Goal: Information Seeking & Learning: Find specific fact

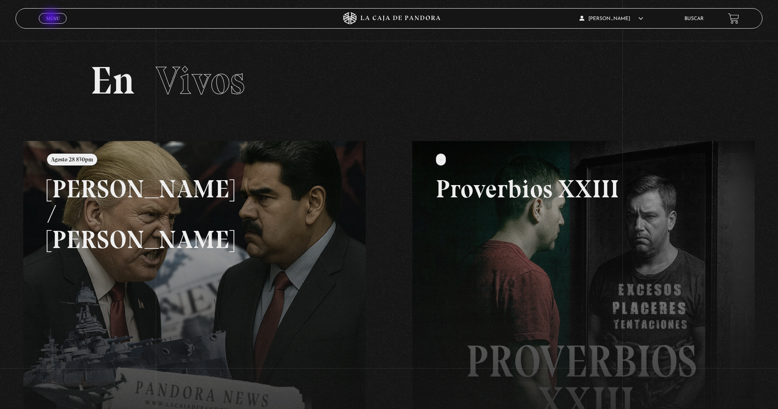
click at [52, 18] on span "Menu" at bounding box center [52, 18] width 13 height 5
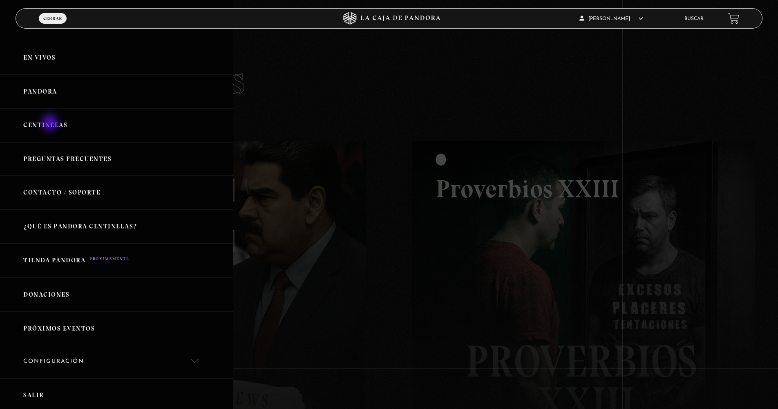
click at [51, 124] on link "Centinelas" at bounding box center [116, 125] width 233 height 34
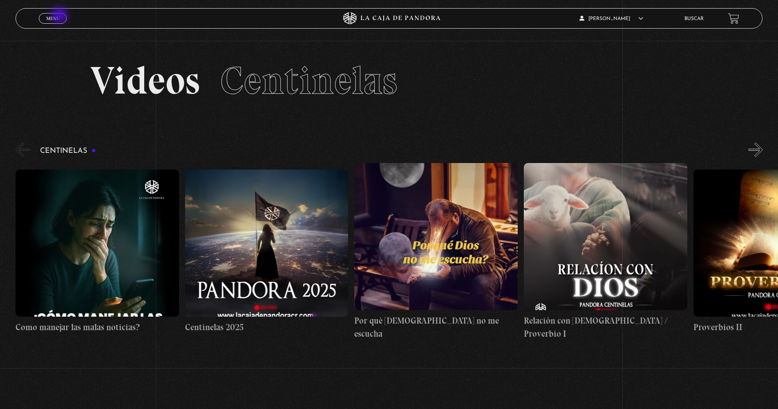
click at [60, 16] on link "Menu Cerrar" at bounding box center [53, 18] width 28 height 11
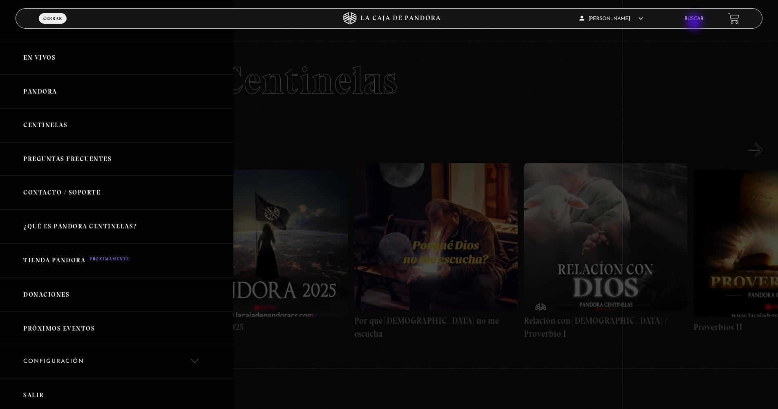
click at [695, 23] on li "Buscar" at bounding box center [693, 18] width 19 height 13
click at [693, 17] on link "Buscar" at bounding box center [693, 18] width 19 height 5
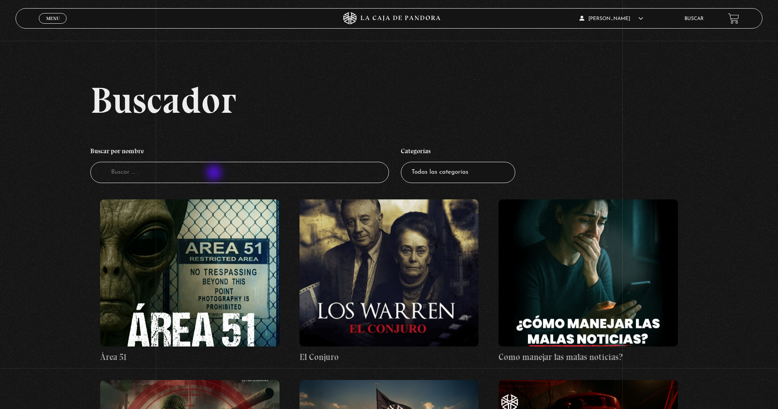
click at [215, 174] on input "Buscador" at bounding box center [239, 173] width 299 height 22
type input "[PERSON_NAME]"
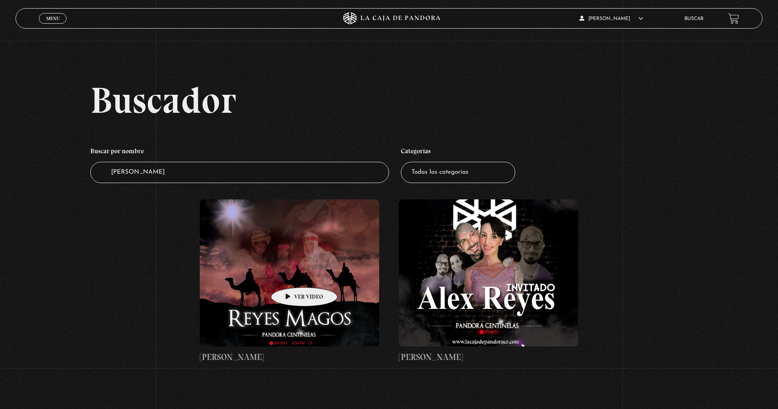
click at [291, 275] on figure at bounding box center [289, 272] width 179 height 147
